Goal: Check status: Check status

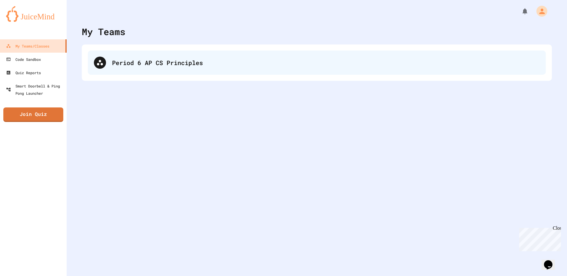
click at [145, 61] on div "Period 6 AP CS Principles" at bounding box center [325, 62] width 427 height 9
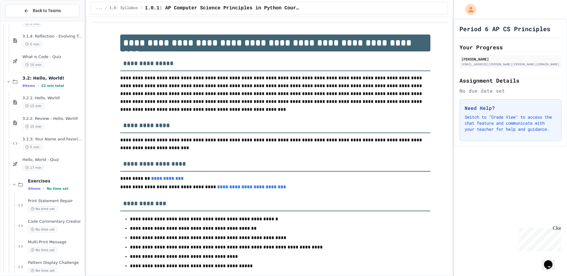
scroll to position [417, 0]
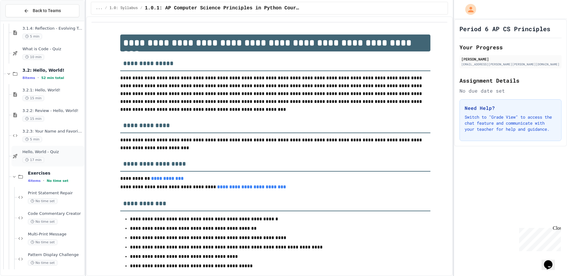
click at [45, 155] on div "Hello, World - Quiz 17 min" at bounding box center [52, 156] width 61 height 13
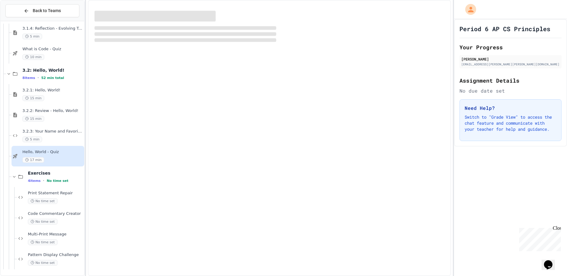
scroll to position [409, 0]
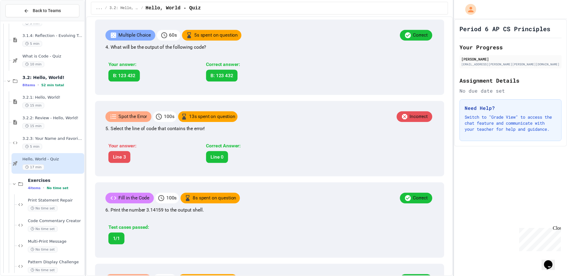
scroll to position [454, 0]
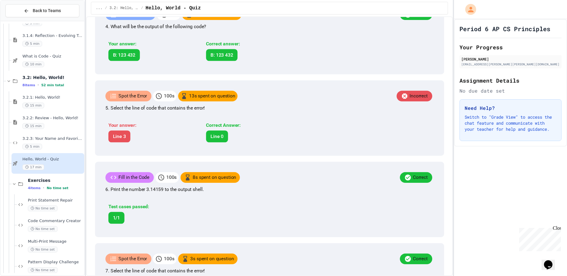
click at [339, 156] on div "Spot the Error 100 s 13 s spent on question Incorrect 5. Select the line of cod…" at bounding box center [269, 117] width 349 height 75
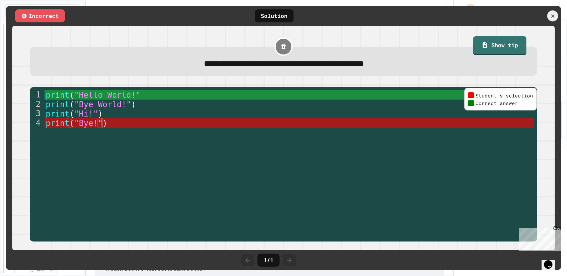
click at [551, 19] on icon at bounding box center [552, 16] width 6 height 6
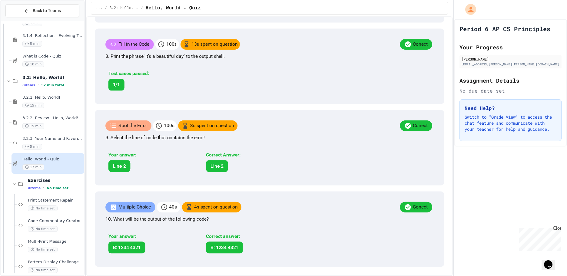
scroll to position [816, 0]
click at [65, 192] on div "Exercises 4 items • No time set" at bounding box center [48, 184] width 73 height 21
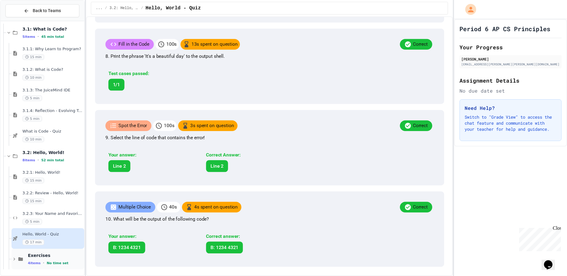
click at [37, 259] on div "Exercises 4 items • No time set" at bounding box center [55, 259] width 55 height 13
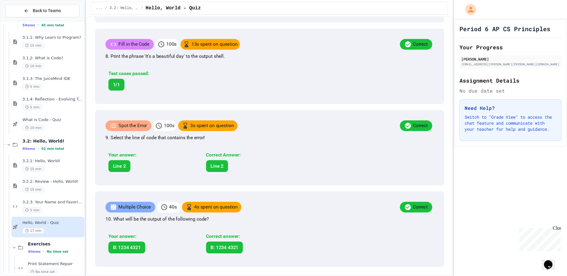
scroll to position [417, 0]
